Goal: Navigation & Orientation: Find specific page/section

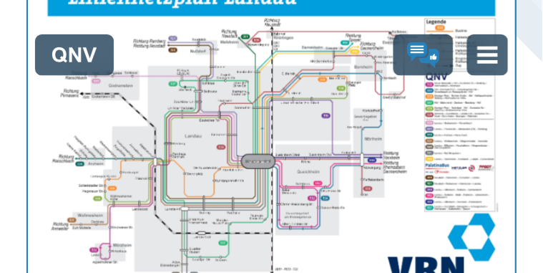
scroll to position [478, 0]
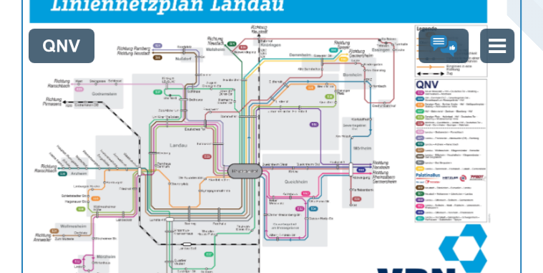
drag, startPoint x: 366, startPoint y: 74, endPoint x: 326, endPoint y: 83, distance: 41.2
click at [326, 83] on img "1 von 1" at bounding box center [259, 147] width 498 height 352
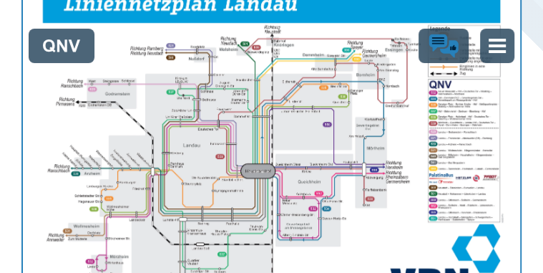
click at [438, 41] on use "Lob & Kritik" at bounding box center [443, 46] width 29 height 24
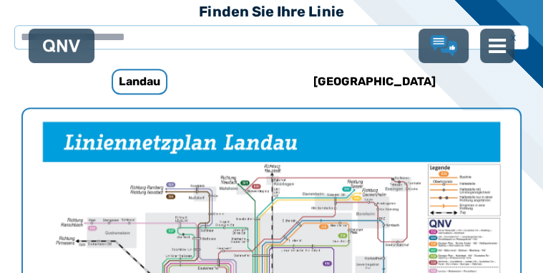
scroll to position [339, 0]
click at [433, 84] on div "[GEOGRAPHIC_DATA]" at bounding box center [374, 81] width 190 height 34
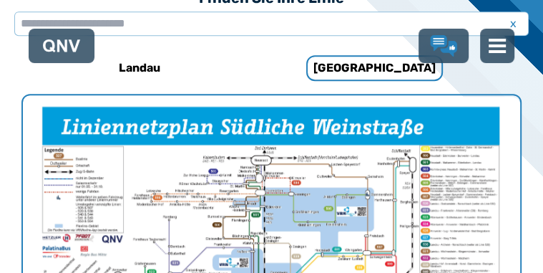
scroll to position [339, 0]
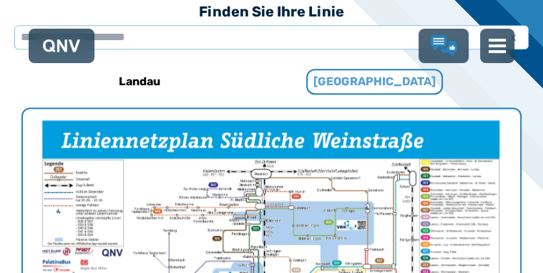
click at [389, 73] on h6 "[GEOGRAPHIC_DATA]" at bounding box center [374, 82] width 137 height 26
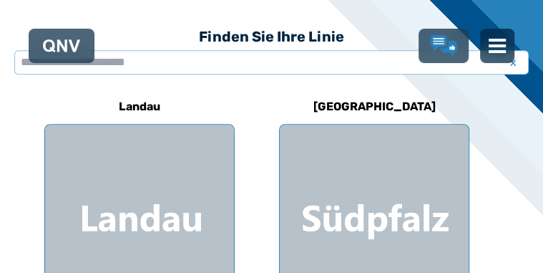
scroll to position [315, 0]
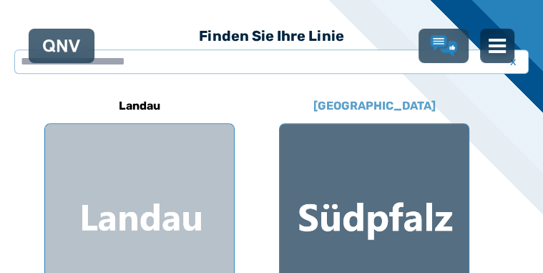
click at [340, 218] on div at bounding box center [374, 218] width 189 height 189
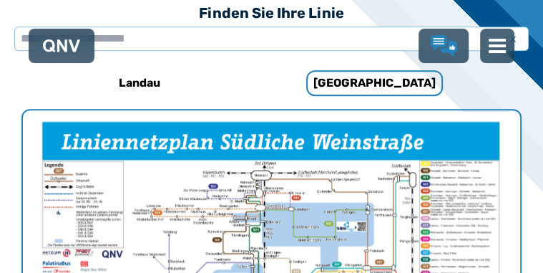
scroll to position [339, 0]
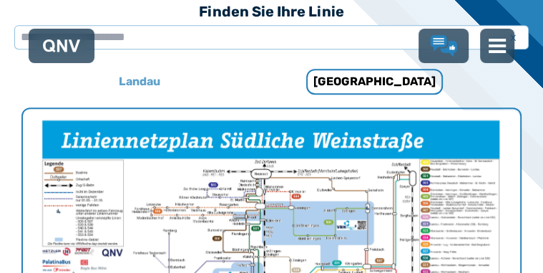
click at [148, 83] on h6 "Landau" at bounding box center [139, 81] width 53 height 23
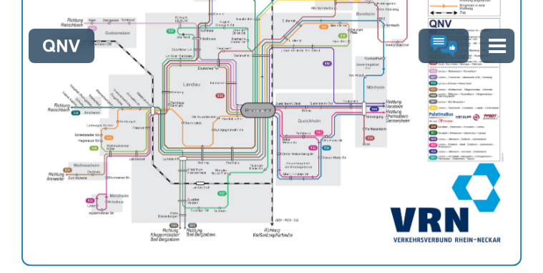
scroll to position [540, 0]
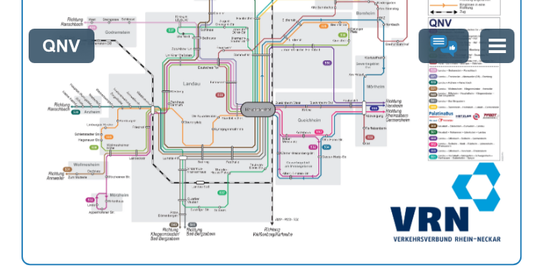
drag, startPoint x: 306, startPoint y: 84, endPoint x: 291, endPoint y: 139, distance: 56.5
click at [291, 139] on img "1 von 1" at bounding box center [272, 86] width 498 height 352
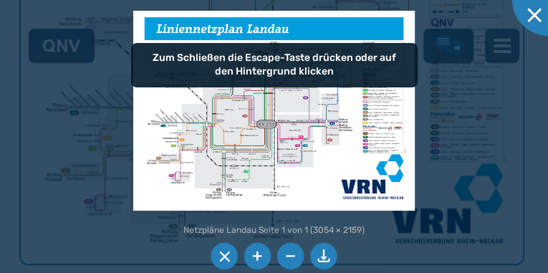
click at [392, 171] on img at bounding box center [273, 110] width 281 height 199
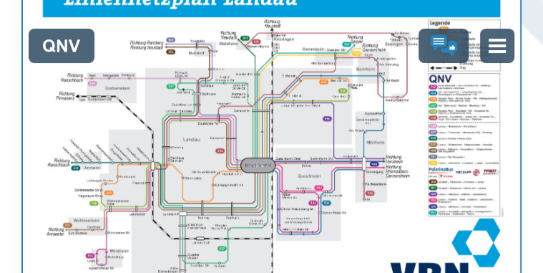
scroll to position [483, 0]
